Goal: Use online tool/utility: Use online tool/utility

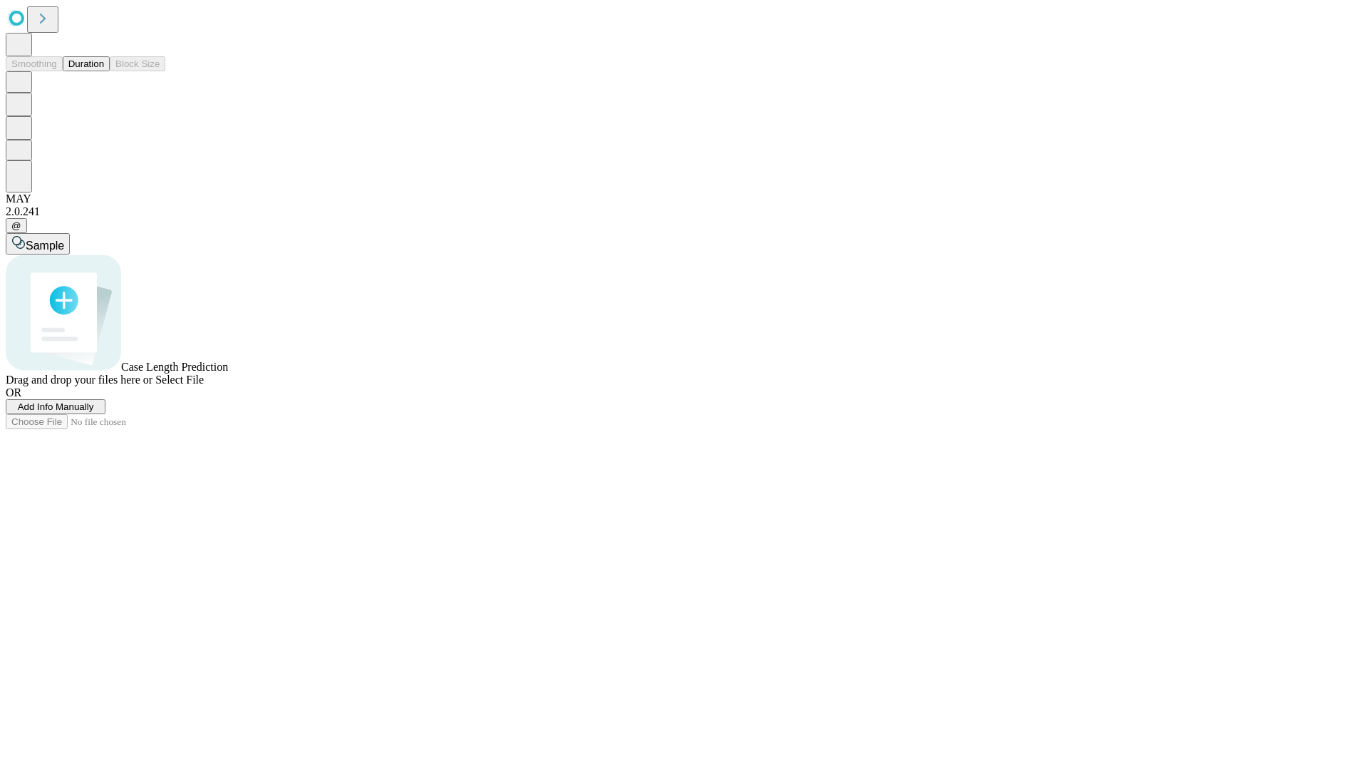
click at [104, 71] on button "Duration" at bounding box center [86, 63] width 47 height 15
click at [64, 239] on span "Sample" at bounding box center [45, 245] width 38 height 12
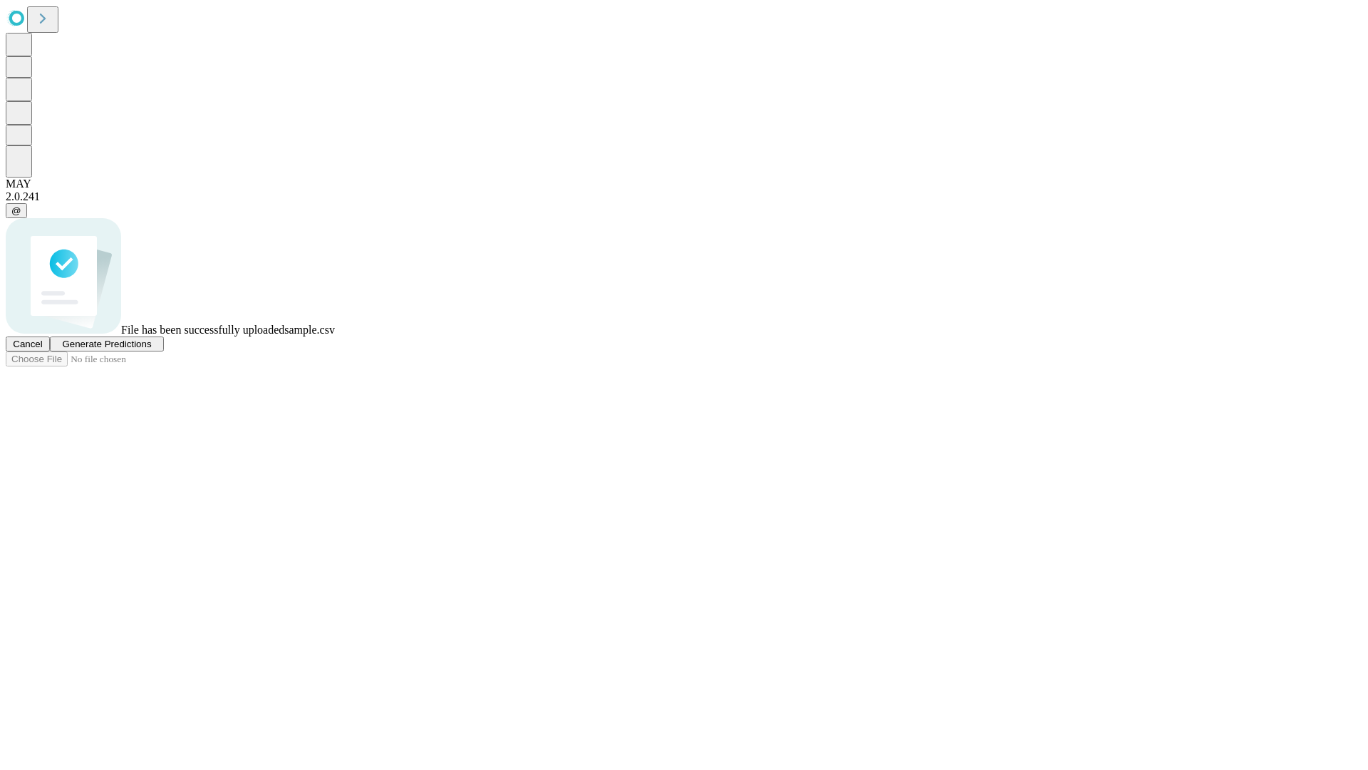
click at [151, 349] on span "Generate Predictions" at bounding box center [106, 344] width 89 height 11
